Goal: Navigation & Orientation: Find specific page/section

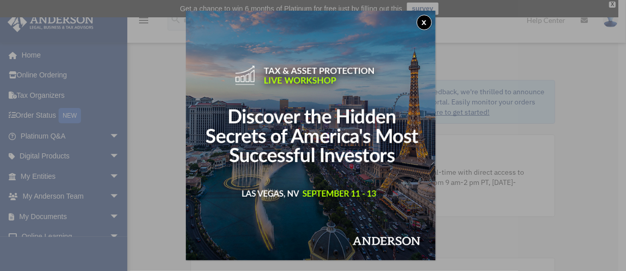
click at [369, 101] on img at bounding box center [310, 135] width 249 height 249
click at [425, 22] on button "x" at bounding box center [423, 22] width 15 height 15
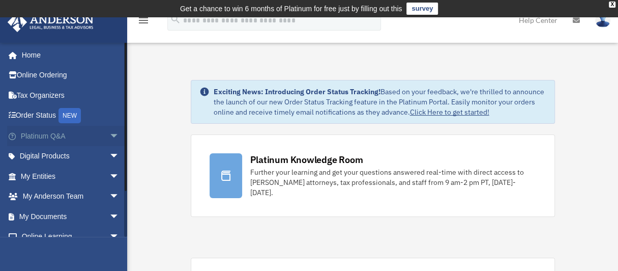
click at [52, 135] on link "Platinum Q&A arrow_drop_down" at bounding box center [71, 136] width 128 height 20
click at [109, 133] on span "arrow_drop_down" at bounding box center [119, 136] width 20 height 21
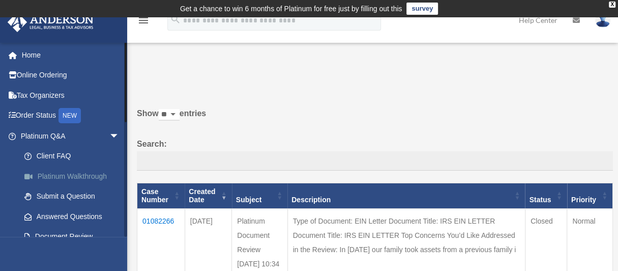
click at [69, 176] on link "Platinum Walkthrough" at bounding box center [74, 176] width 121 height 20
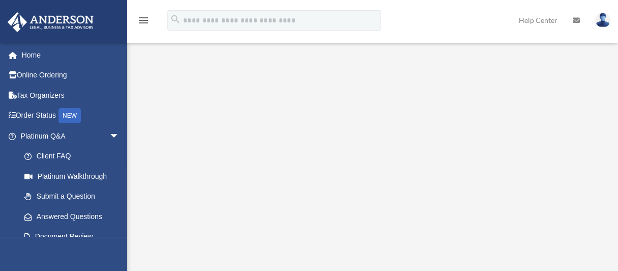
scroll to position [22, 0]
click at [58, 154] on link "Client FAQ" at bounding box center [74, 156] width 121 height 20
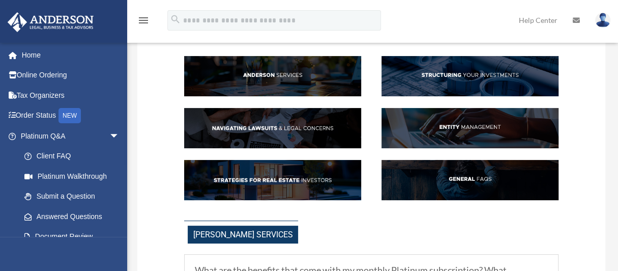
scroll to position [90, 0]
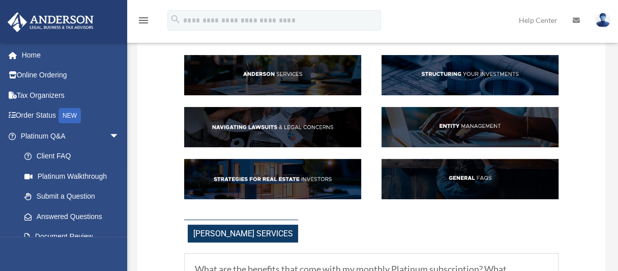
click at [460, 176] on img at bounding box center [470, 179] width 177 height 40
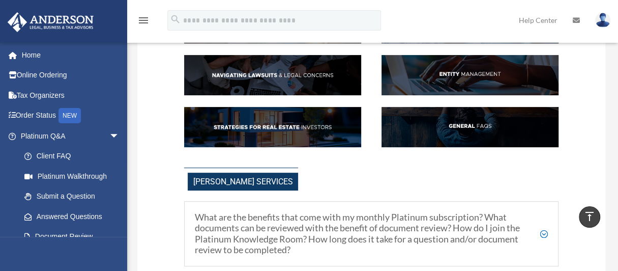
scroll to position [141, 0]
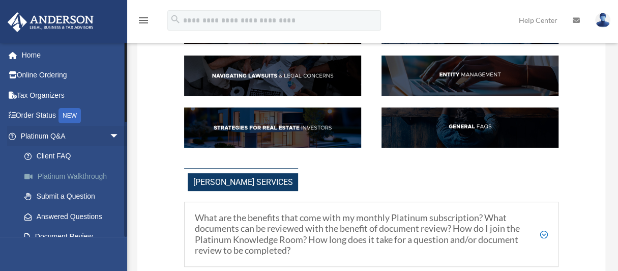
click at [78, 175] on link "Platinum Walkthrough" at bounding box center [74, 176] width 121 height 20
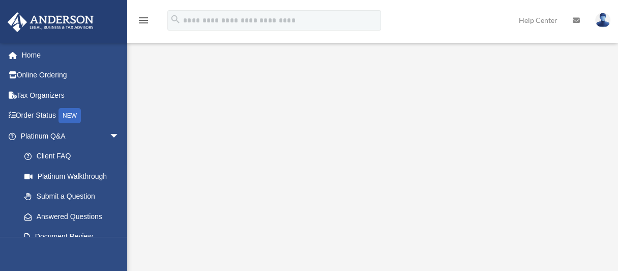
scroll to position [86, 0]
click at [606, 25] on img at bounding box center [602, 20] width 15 height 15
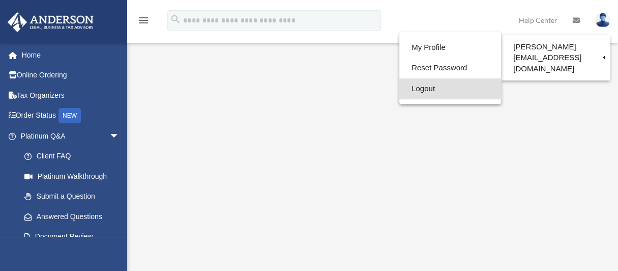
click at [434, 90] on link "Logout" at bounding box center [451, 88] width 102 height 21
